Goal: Navigation & Orientation: Understand site structure

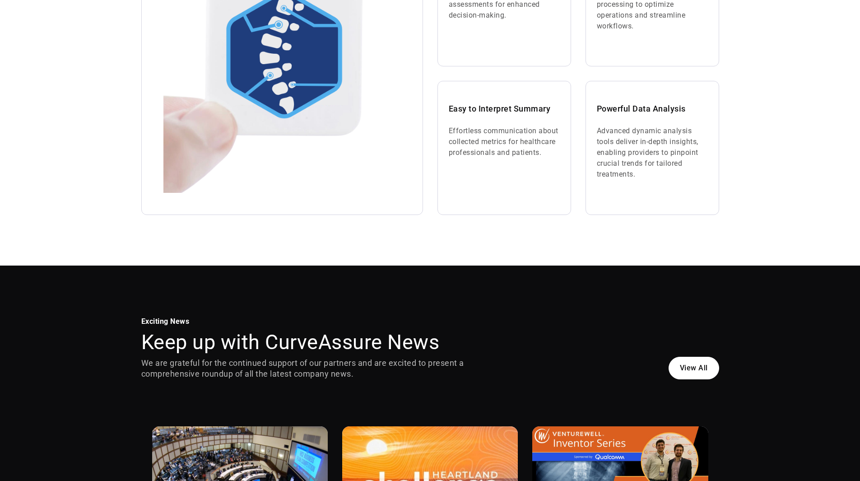
scroll to position [813, 0]
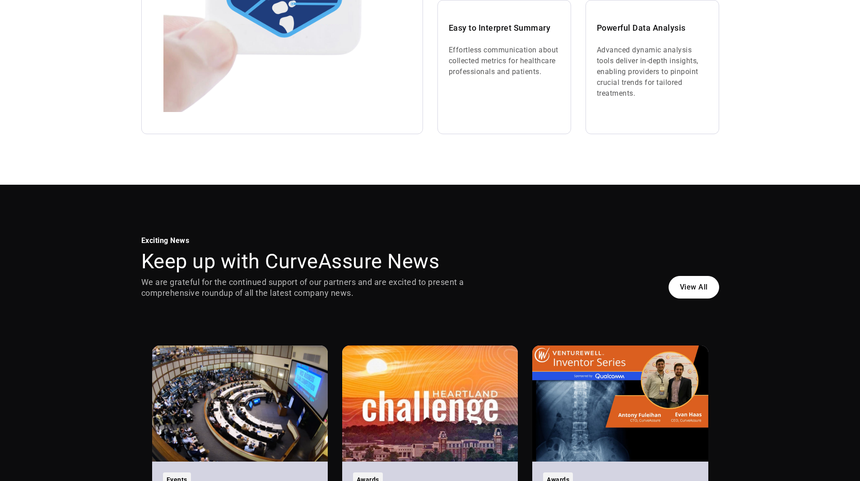
drag, startPoint x: 750, startPoint y: 238, endPoint x: 750, endPoint y: 220, distance: 18.1
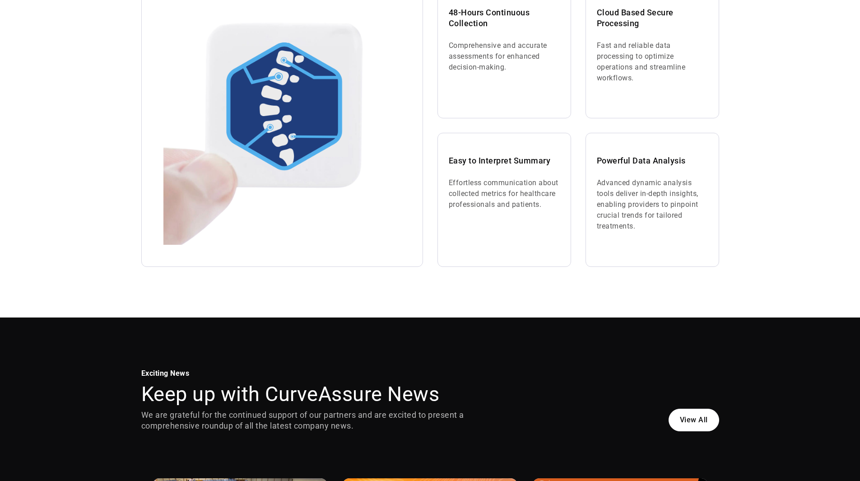
scroll to position [0, 0]
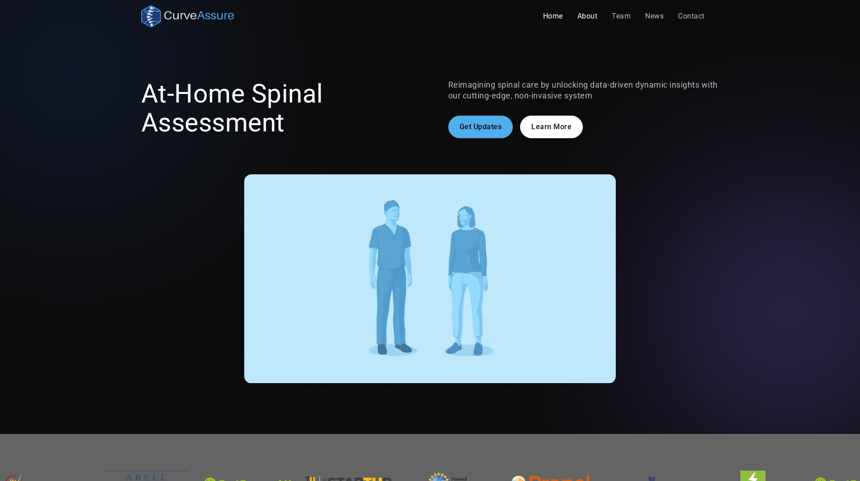
click at [593, 18] on link "About" at bounding box center [587, 16] width 35 height 18
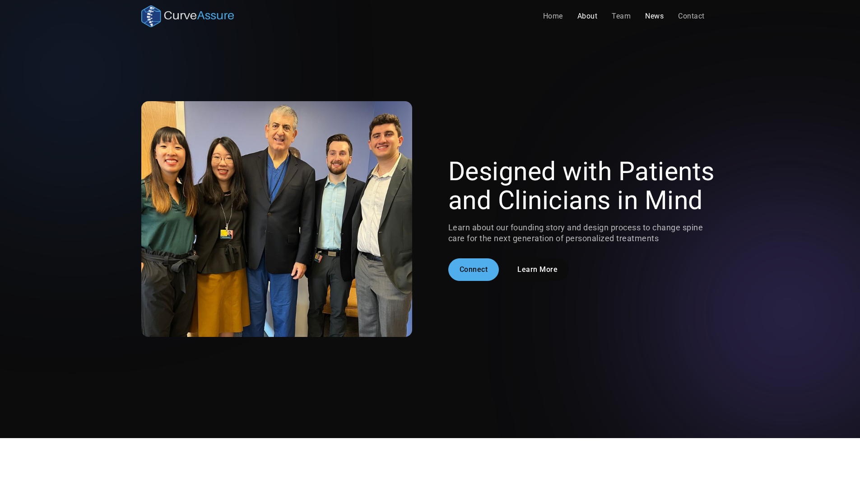
click at [649, 12] on link "News" at bounding box center [654, 16] width 33 height 18
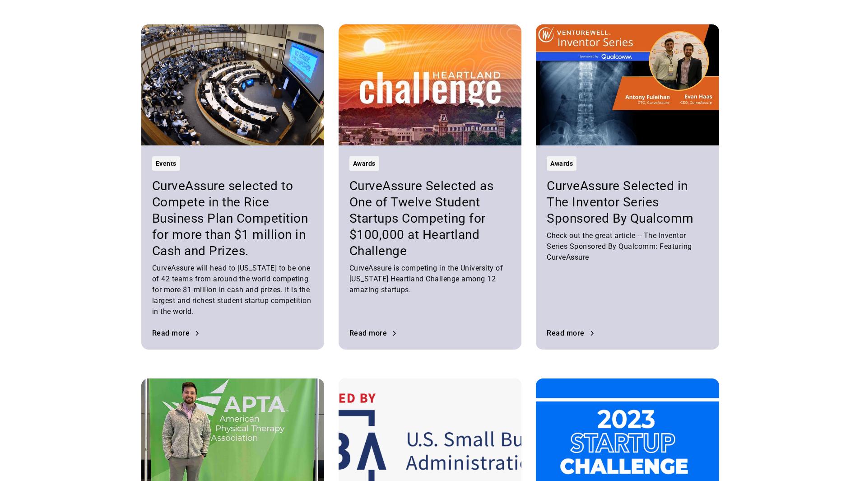
scroll to position [406, 0]
